Goal: Communication & Community: Answer question/provide support

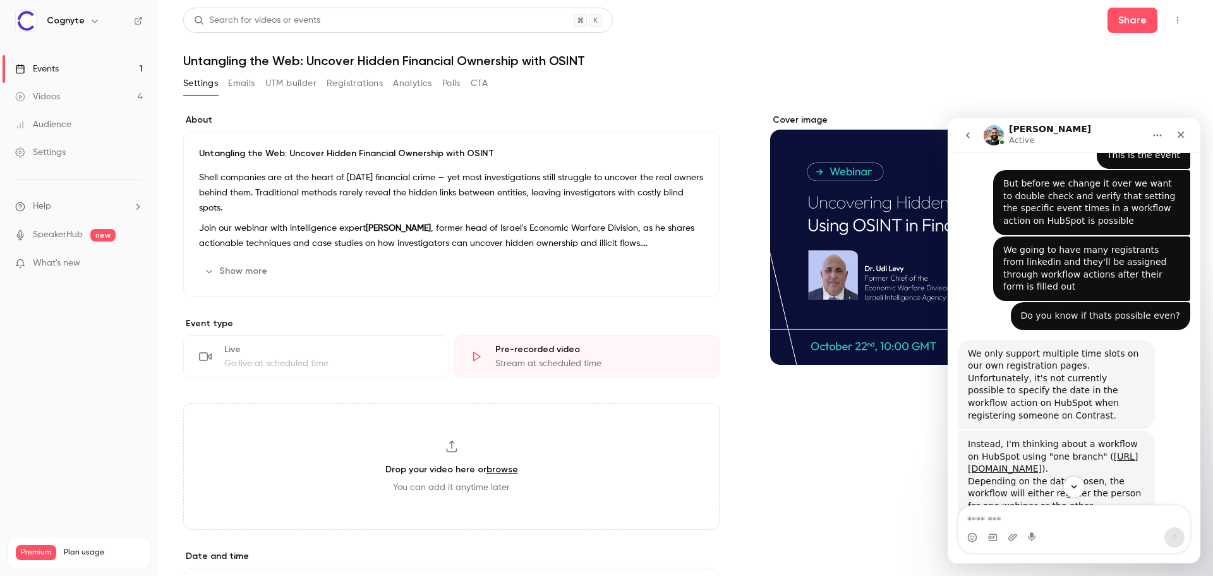
scroll to position [2199, 0]
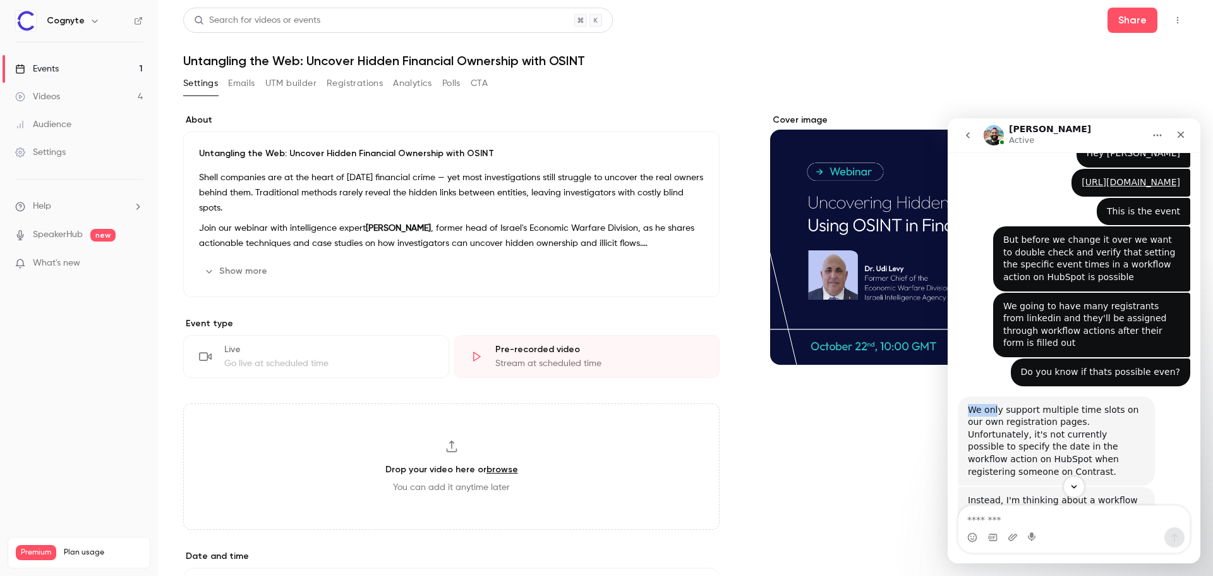
drag, startPoint x: 969, startPoint y: 271, endPoint x: 996, endPoint y: 272, distance: 27.2
click at [996, 404] on div "We only support multiple time slots on our own registration pages. Unfortunatel…" at bounding box center [1056, 441] width 177 height 75
drag, startPoint x: 1049, startPoint y: 425, endPoint x: 1022, endPoint y: 423, distance: 27.2
click at [1024, 494] on div "Instead, I'm thinking about a workflow on HubSpot using "one branch" ( [URL][DO…" at bounding box center [1056, 537] width 177 height 87
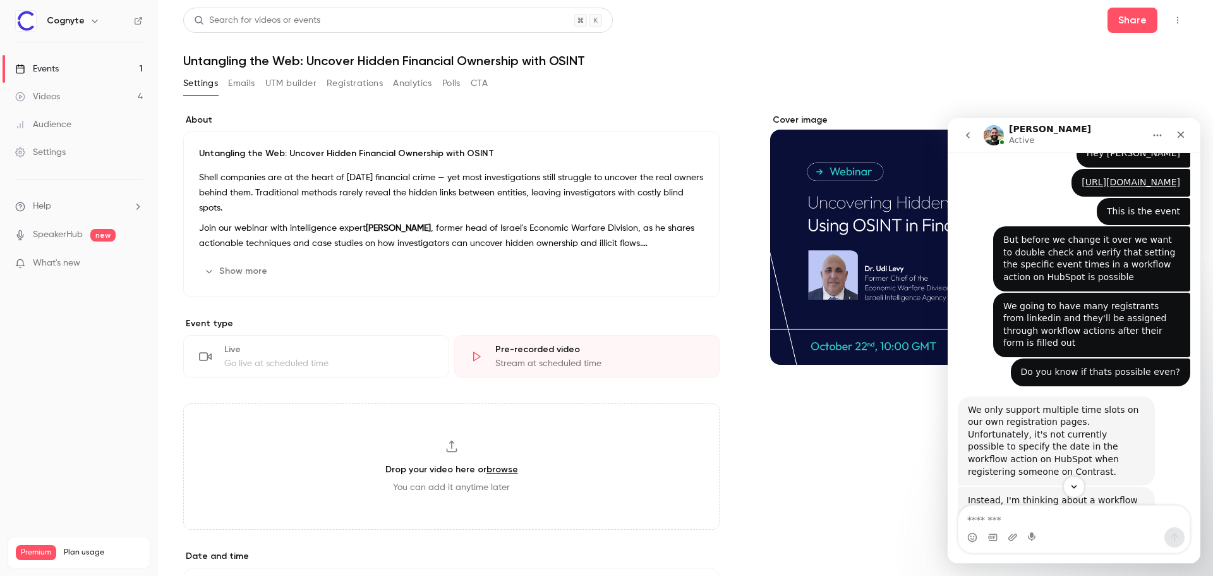
click at [1022, 494] on div "Instead, I'm thinking about a workflow on HubSpot using "one branch" ( [URL][DO…" at bounding box center [1056, 537] width 177 height 87
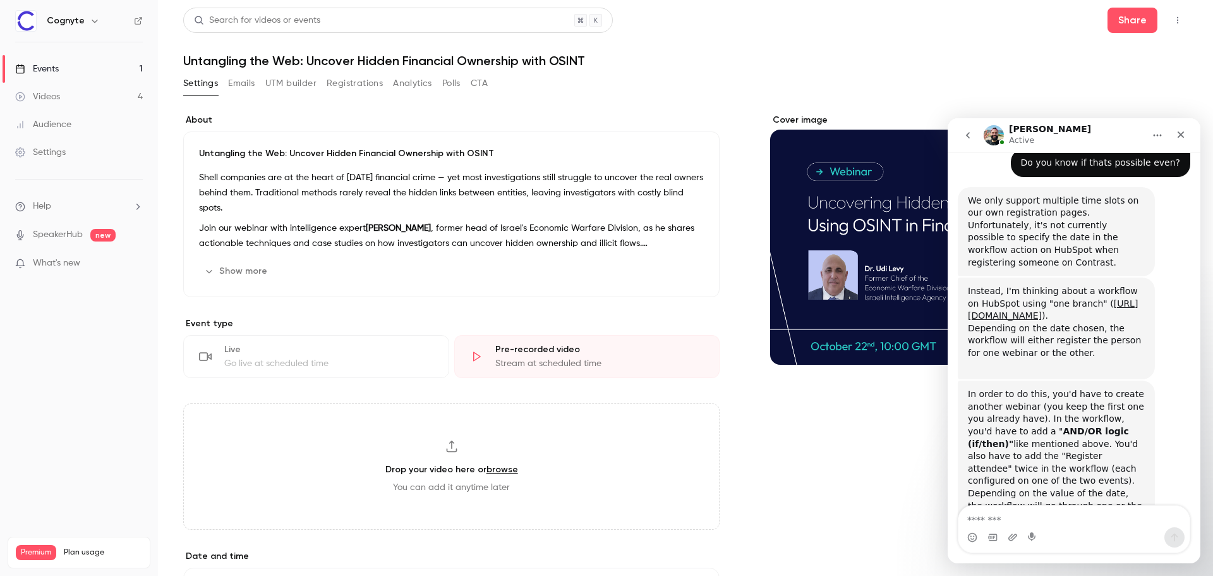
scroll to position [2389, 0]
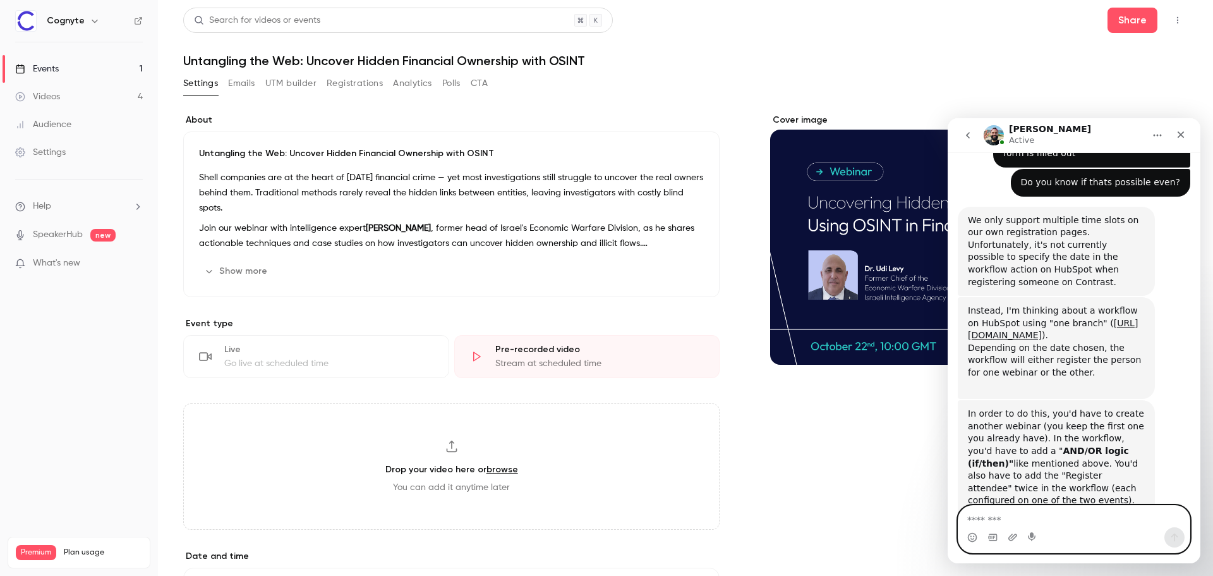
click at [1008, 523] on textarea "Message…" at bounding box center [1074, 516] width 231 height 21
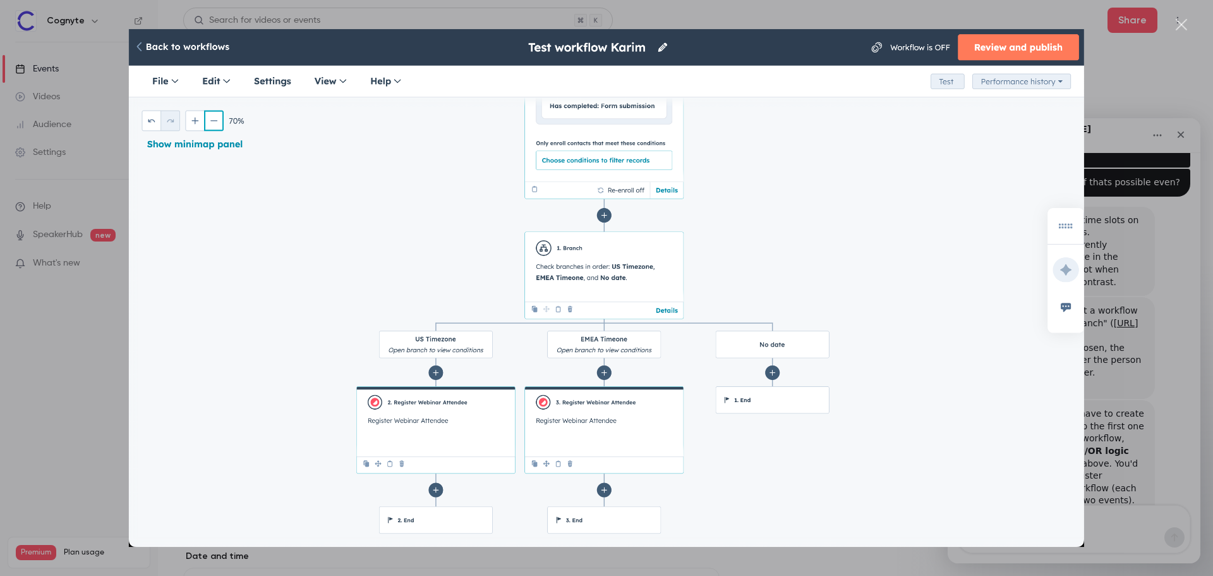
click at [1134, 432] on div "Intercom messenger" at bounding box center [606, 288] width 1213 height 576
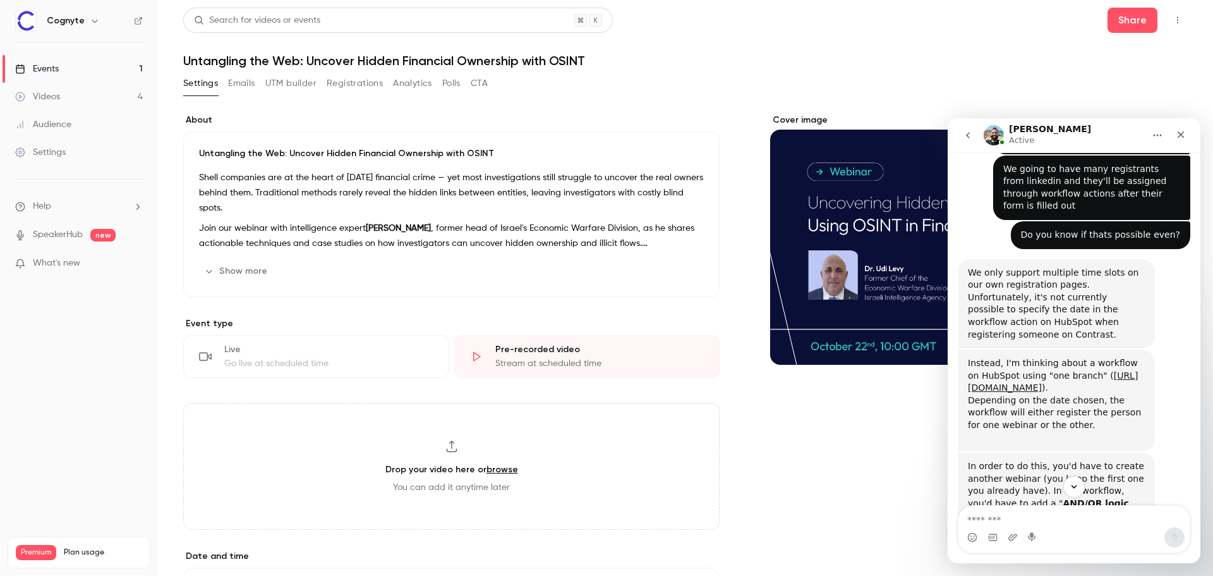
scroll to position [2452, 0]
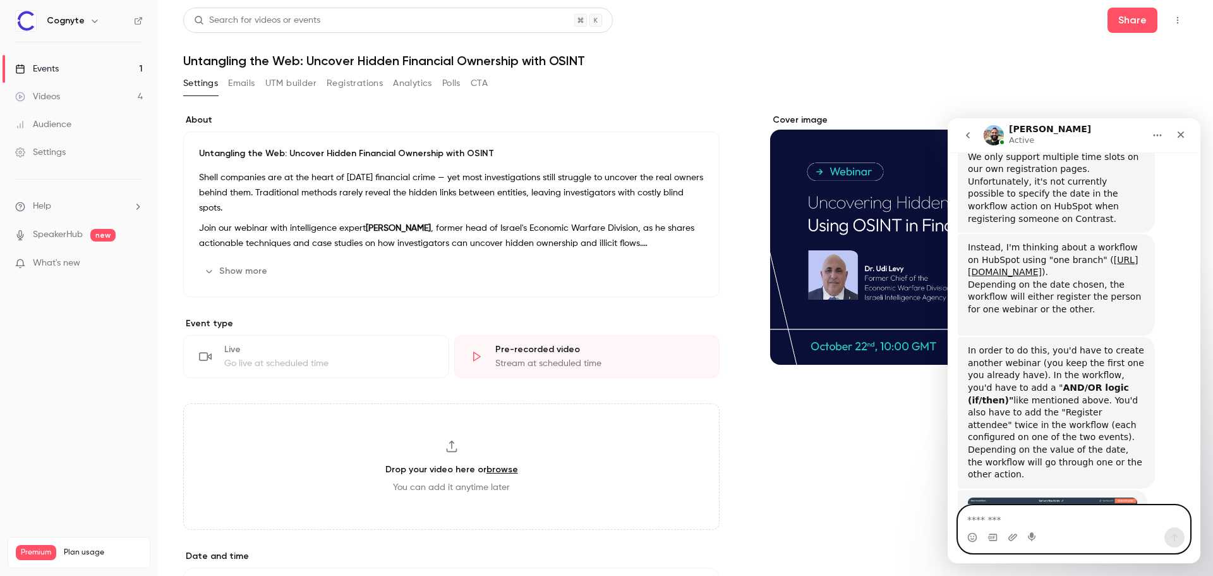
click at [1012, 526] on textarea "Message…" at bounding box center [1074, 516] width 231 height 21
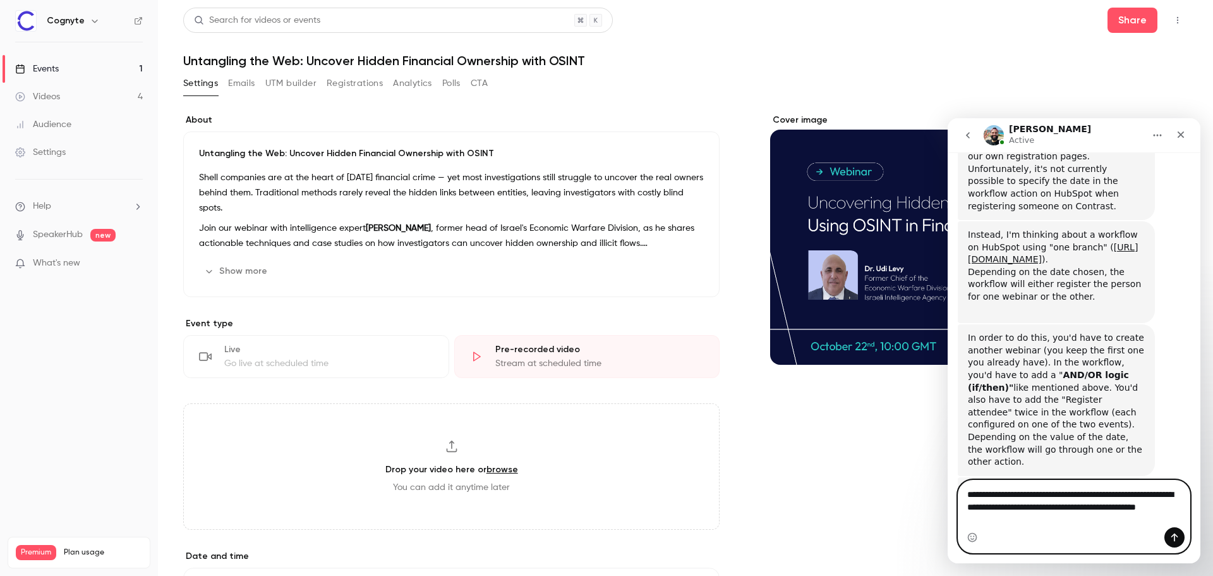
scroll to position [2477, 0]
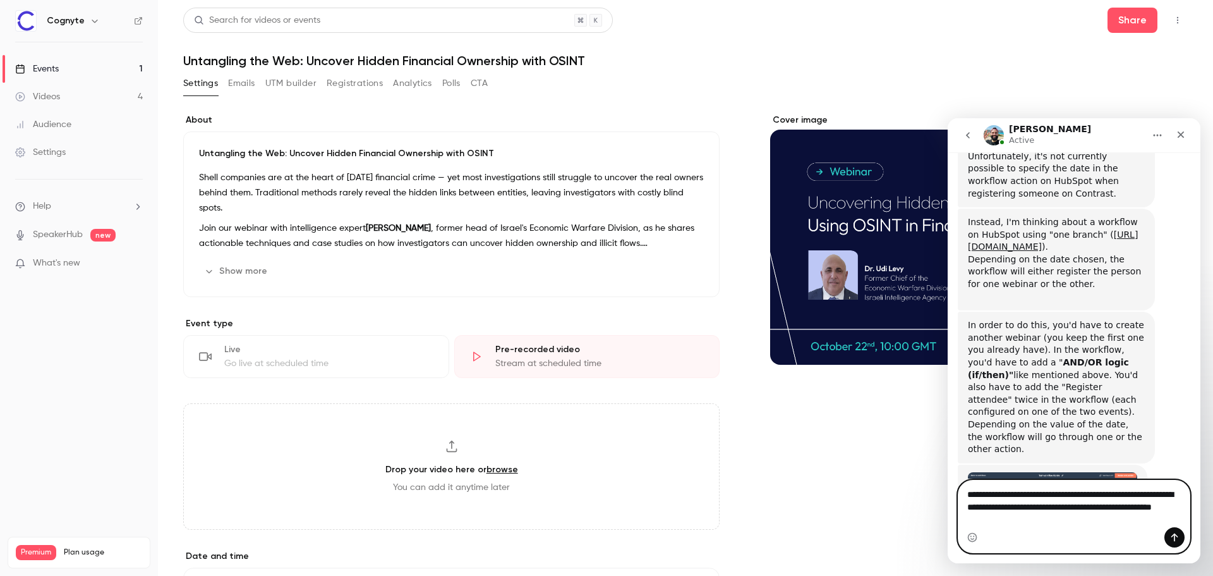
type textarea "**********"
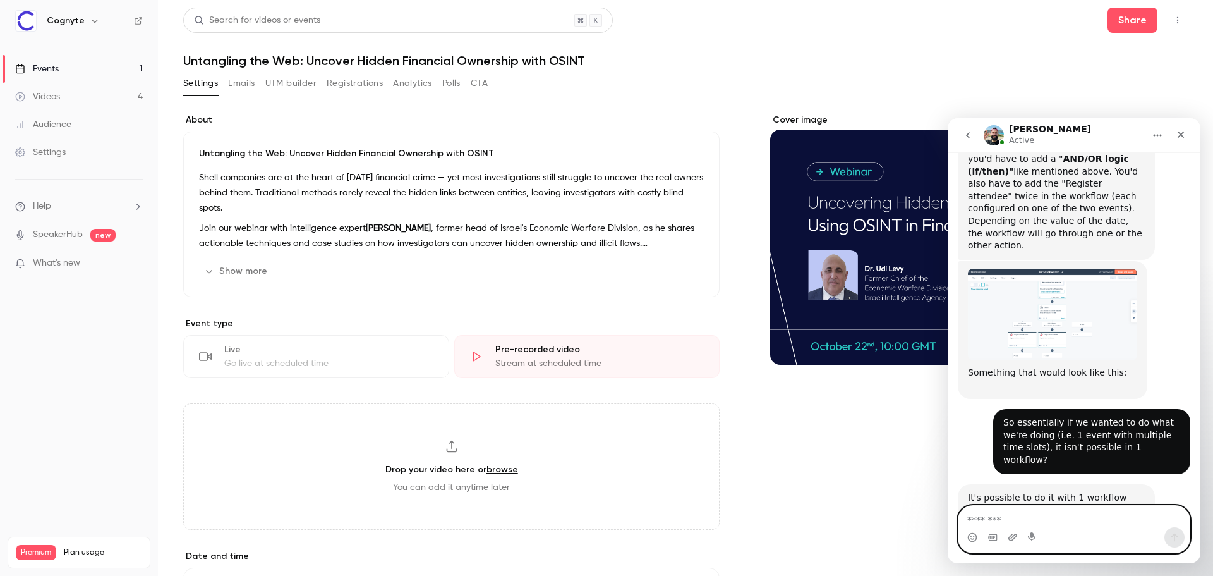
scroll to position [2692, 0]
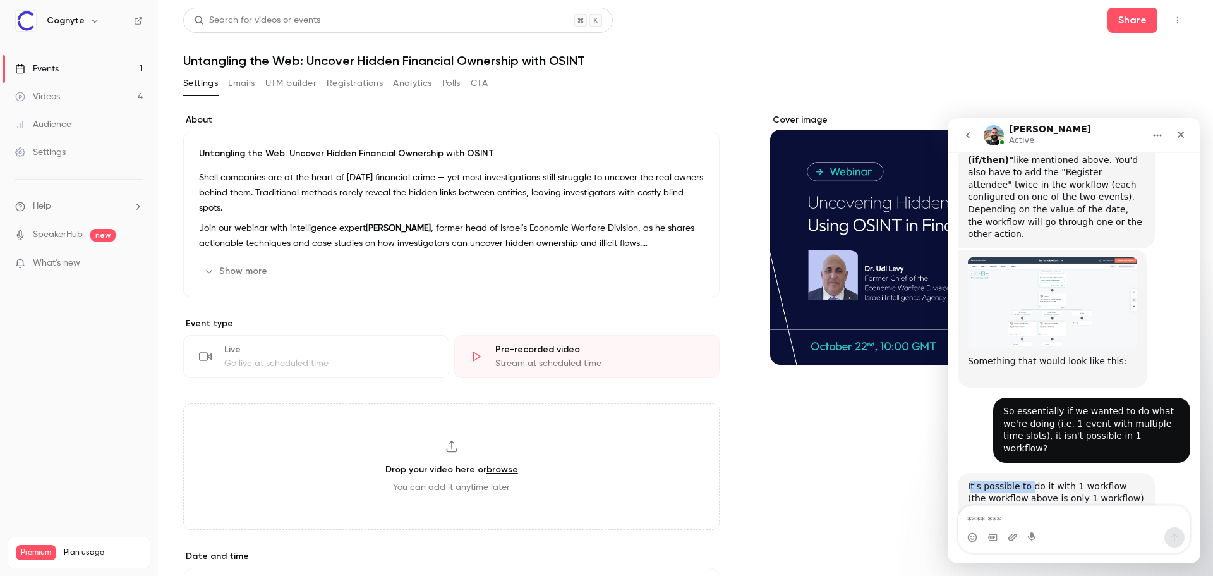
drag, startPoint x: 972, startPoint y: 328, endPoint x: 1028, endPoint y: 330, distance: 55.7
click at [1028, 480] on div "It's possible to do it with 1 workflow (the workflow above is only 1 workflow) ​" at bounding box center [1056, 498] width 177 height 37
click at [1029, 480] on div "It's possible to do it with 1 workflow (the workflow above is only 1 workflow) ​" at bounding box center [1056, 498] width 177 height 37
drag, startPoint x: 1024, startPoint y: 466, endPoint x: 1013, endPoint y: 464, distance: 11.4
click at [1013, 533] on div "To summarize: - 2 different events on Contrast (you already have one) - 1 workf…" at bounding box center [1056, 582] width 177 height 99
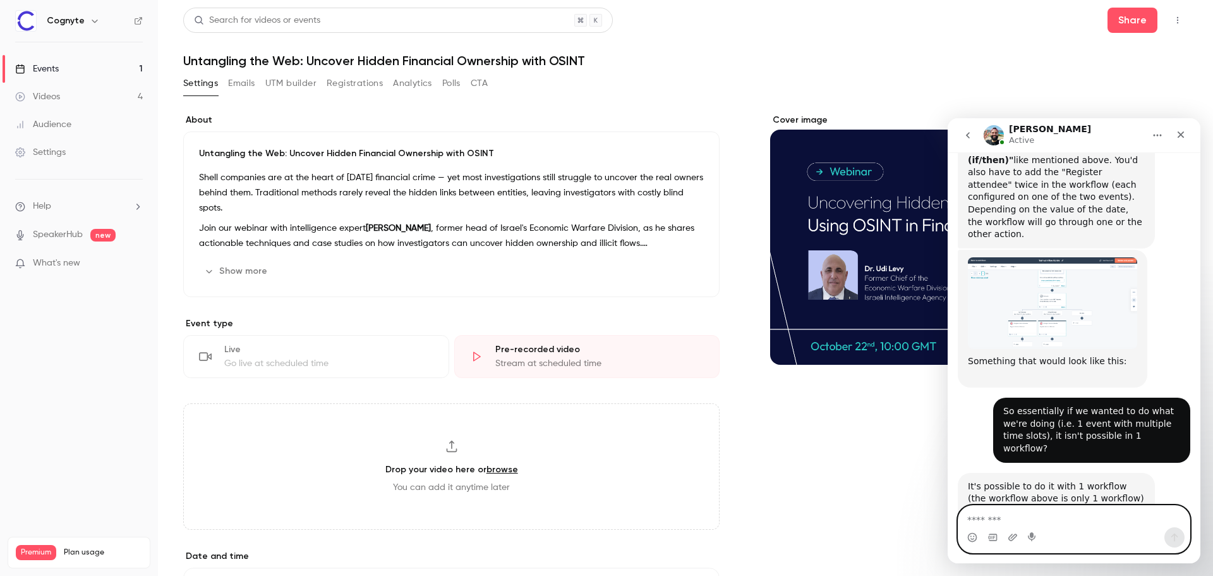
click at [1037, 518] on textarea "Message…" at bounding box center [1074, 516] width 231 height 21
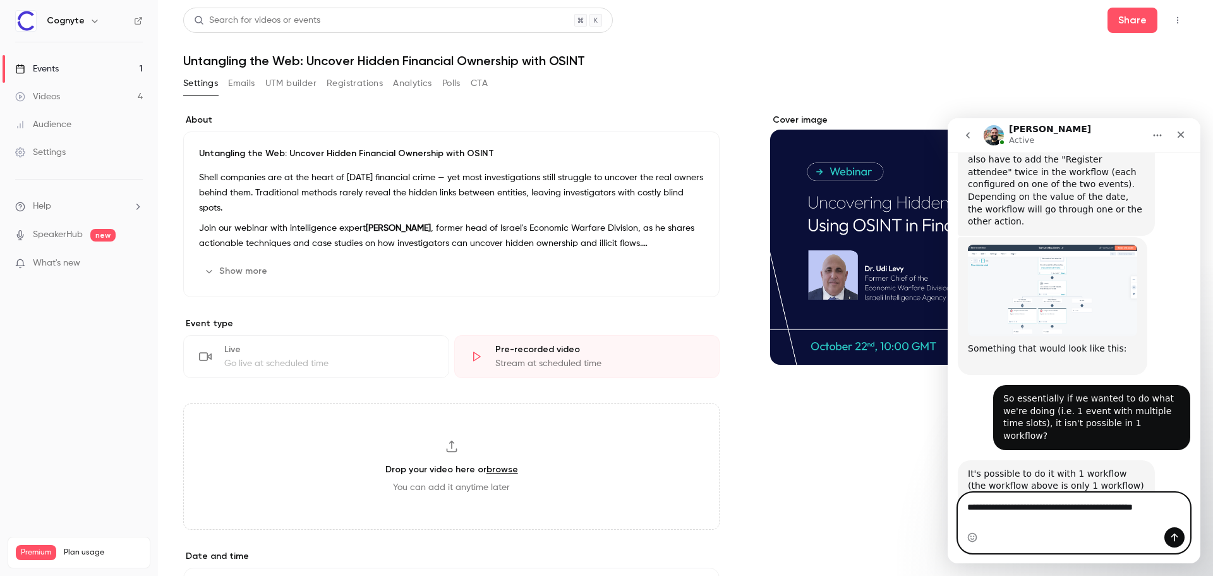
scroll to position [2704, 0]
click at [1082, 521] on textarea "**********" at bounding box center [1074, 510] width 231 height 34
click at [986, 509] on textarea "**********" at bounding box center [1074, 510] width 231 height 34
click at [1093, 522] on textarea "**********" at bounding box center [1074, 510] width 231 height 34
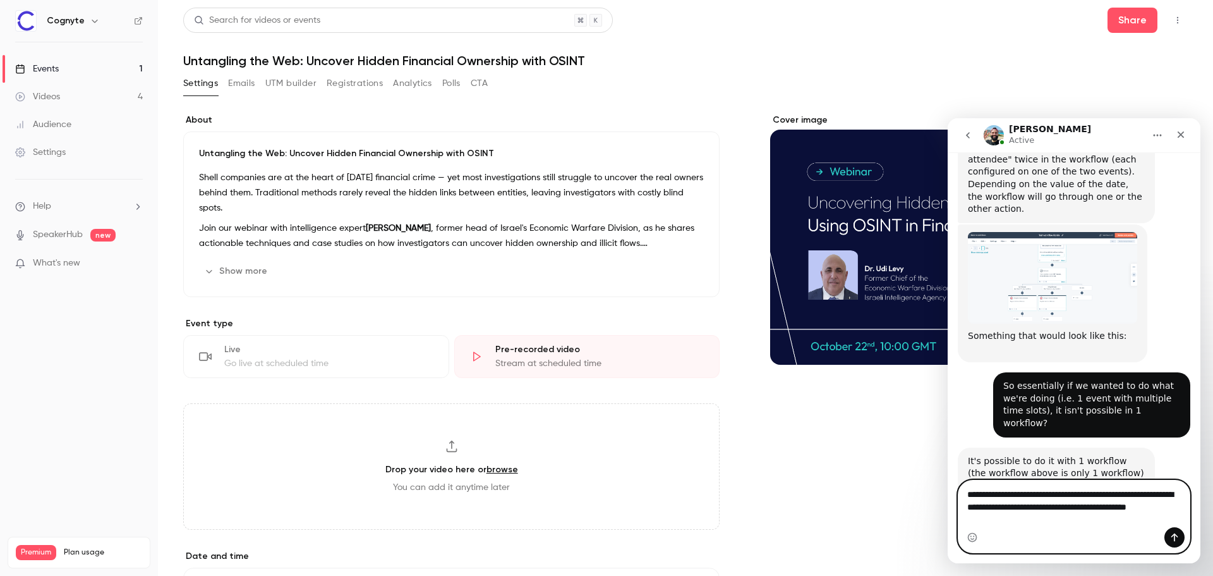
type textarea "**********"
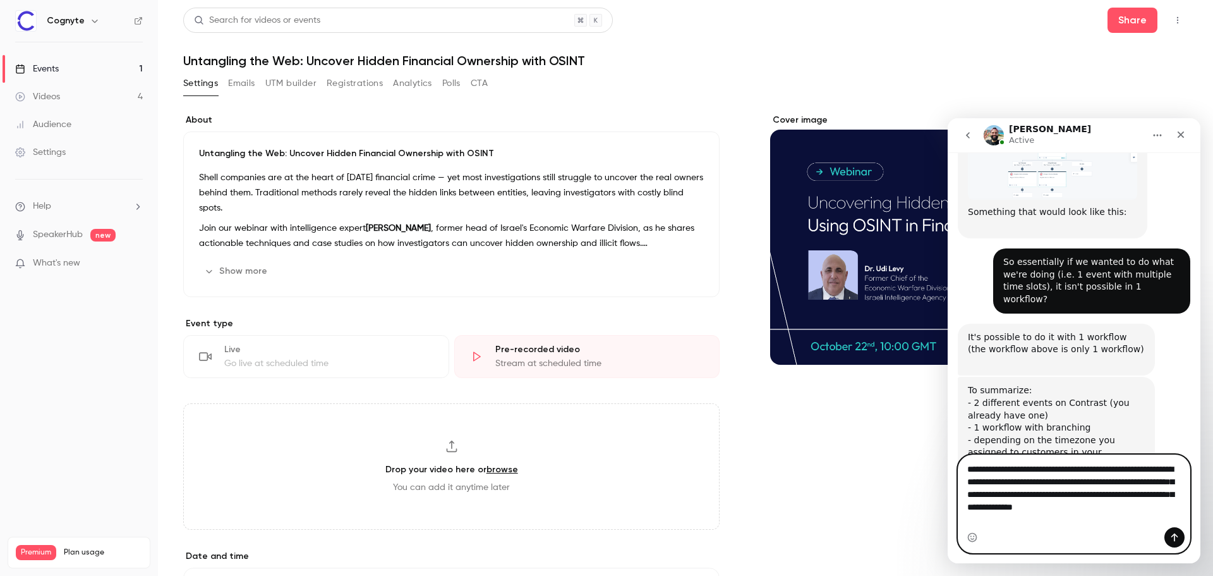
scroll to position [2854, 0]
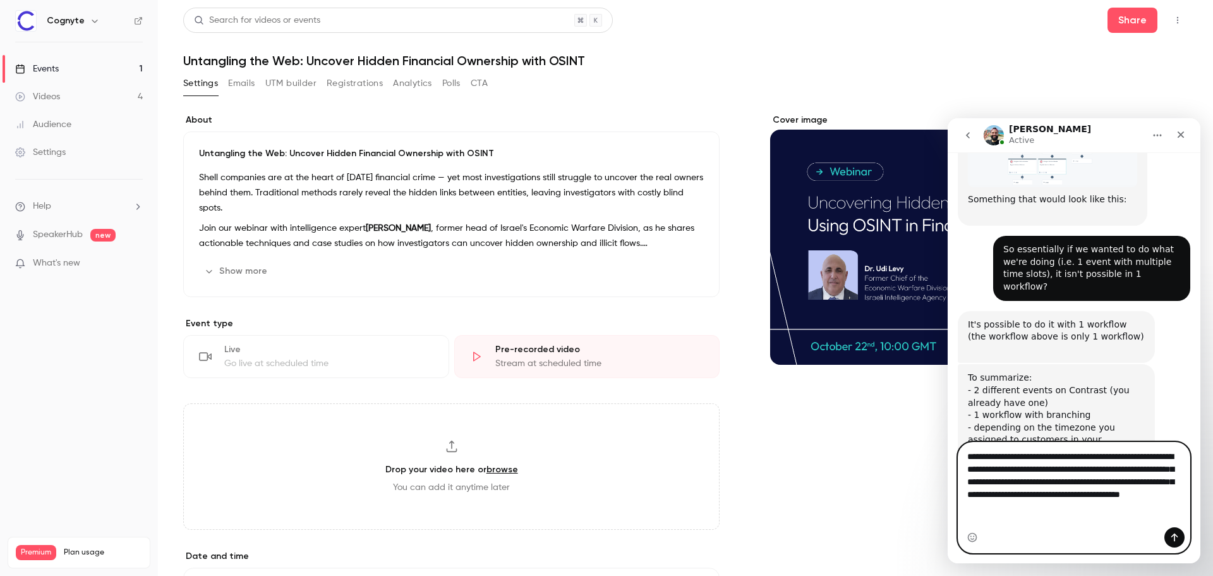
type textarea "**********"
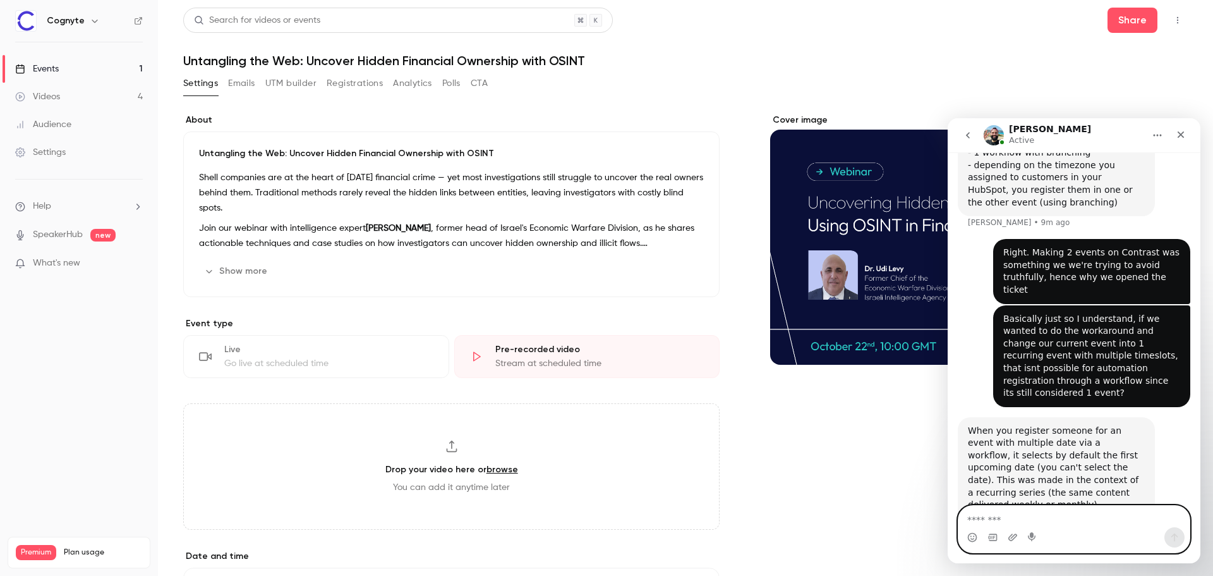
scroll to position [3122, 0]
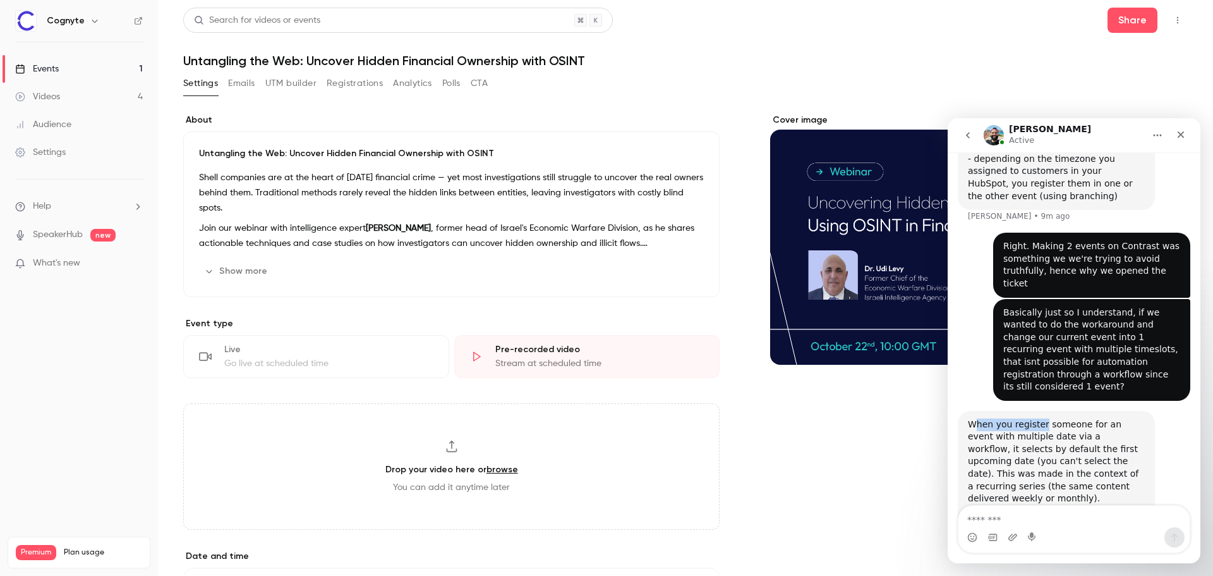
drag, startPoint x: 972, startPoint y: 238, endPoint x: 1047, endPoint y: 239, distance: 74.6
click at [1046, 418] on div "When you register someone for an event with multiple date via a workflow, it se…" at bounding box center [1056, 511] width 177 height 186
click at [1047, 418] on div "When you register someone for an event with multiple date via a workflow, it se…" at bounding box center [1056, 511] width 177 height 186
drag, startPoint x: 1031, startPoint y: 277, endPoint x: 1083, endPoint y: 277, distance: 52.4
click at [1078, 418] on div "When you register someone for an event with multiple date via a workflow, it se…" at bounding box center [1056, 511] width 177 height 186
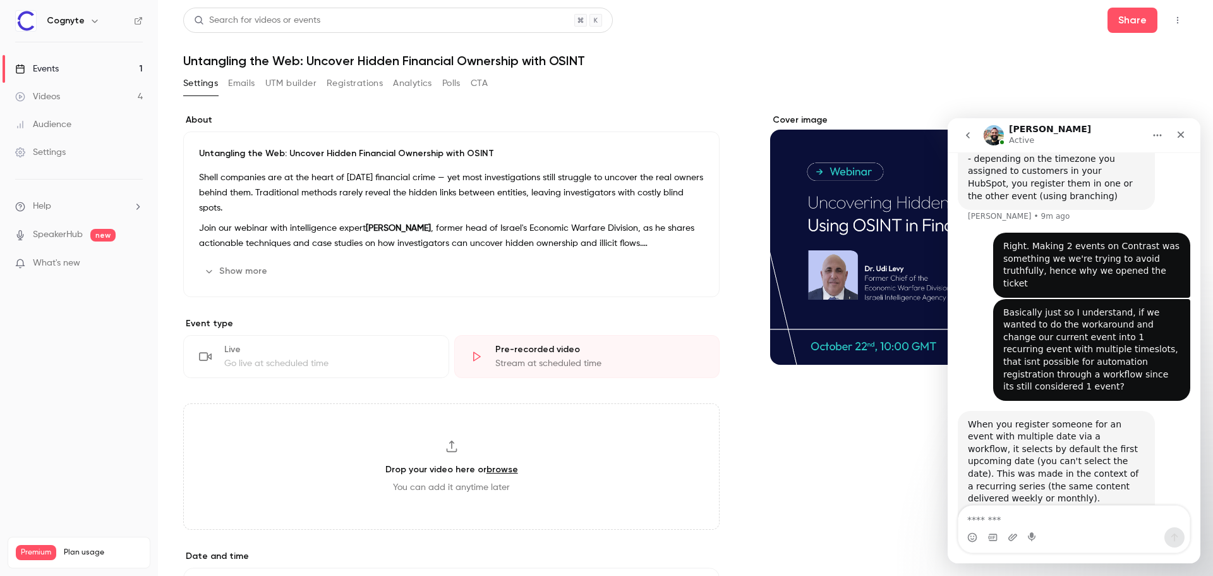
drag, startPoint x: 1092, startPoint y: 277, endPoint x: 1093, endPoint y: 285, distance: 8.2
click at [1093, 418] on div "When you register someone for an event with multiple date via a workflow, it se…" at bounding box center [1056, 511] width 177 height 186
drag, startPoint x: 1034, startPoint y: 441, endPoint x: 1038, endPoint y: 447, distance: 7.1
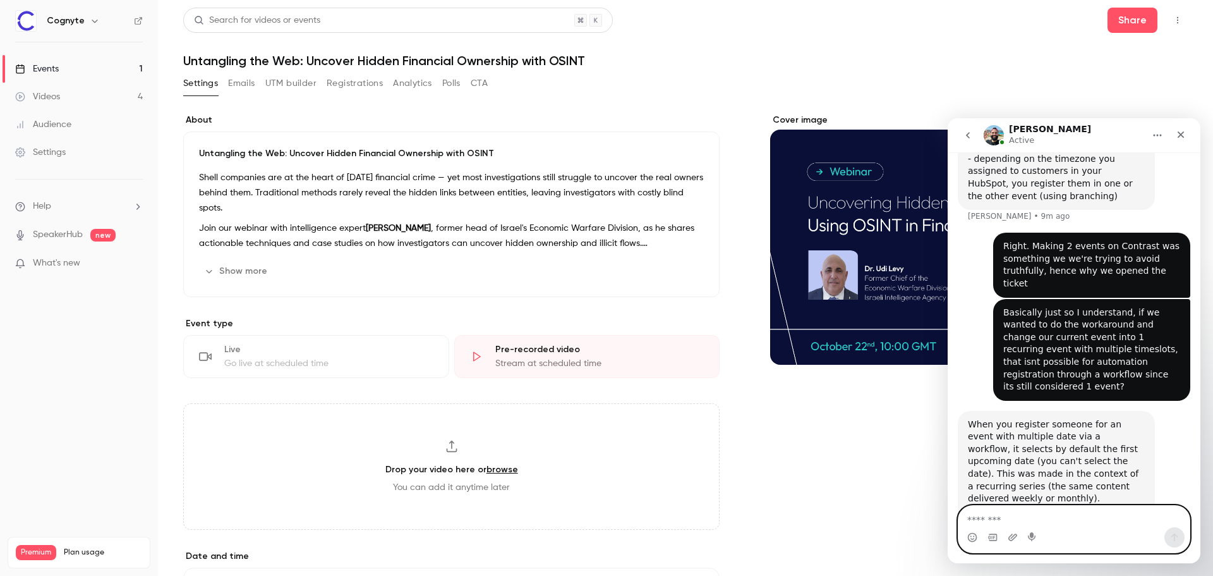
click at [1034, 516] on textarea "Message…" at bounding box center [1074, 516] width 231 height 21
type textarea "**********"
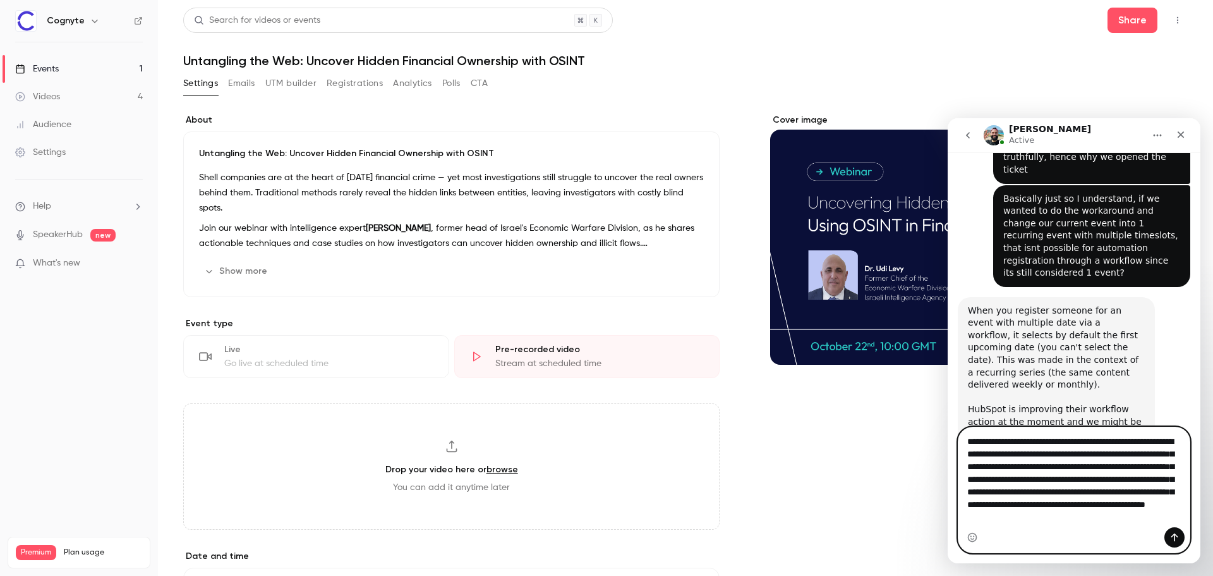
scroll to position [3238, 0]
type textarea "**********"
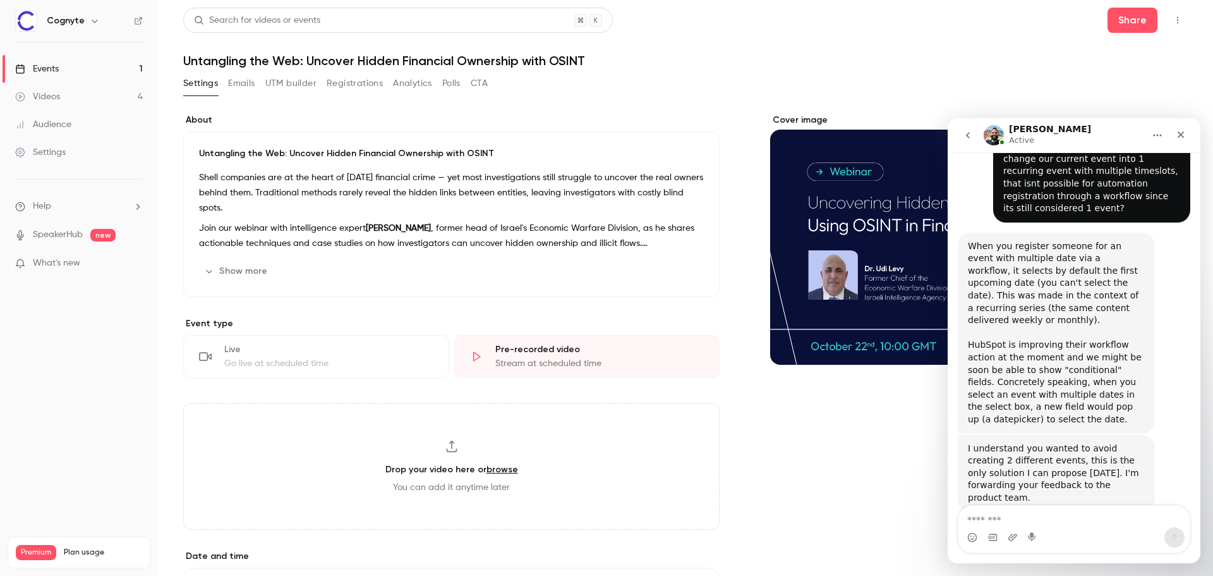
scroll to position [3349, 0]
